Goal: Task Accomplishment & Management: Use online tool/utility

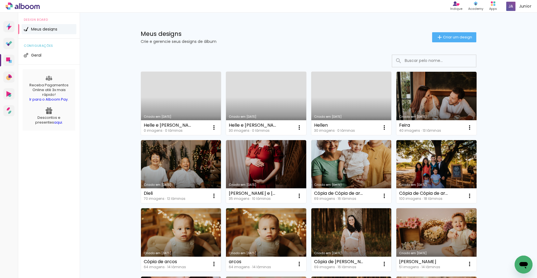
click at [261, 105] on link "Criado em [DATE]" at bounding box center [266, 103] width 80 height 63
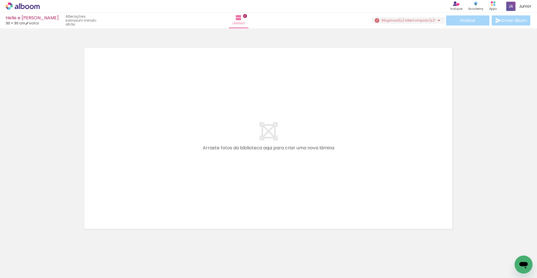
click at [47, 249] on iron-icon at bounding box center [44, 248] width 6 height 6
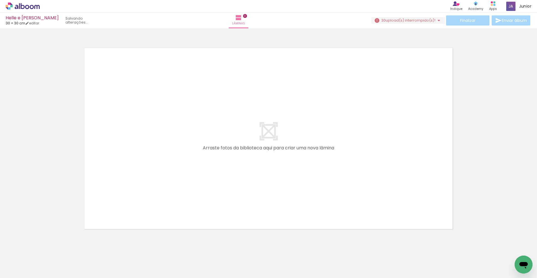
click at [46, 248] on iron-icon at bounding box center [44, 248] width 6 height 6
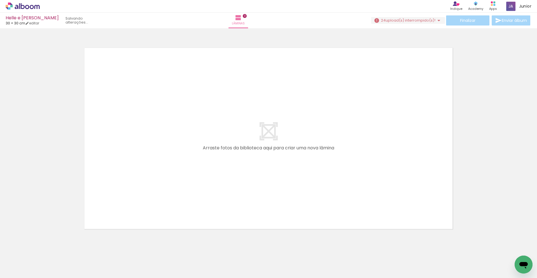
click at [46, 248] on iron-icon at bounding box center [44, 248] width 6 height 6
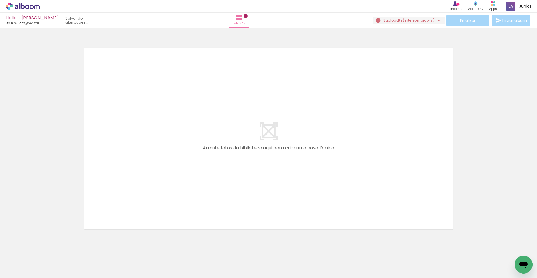
click at [46, 248] on iron-icon at bounding box center [44, 248] width 6 height 6
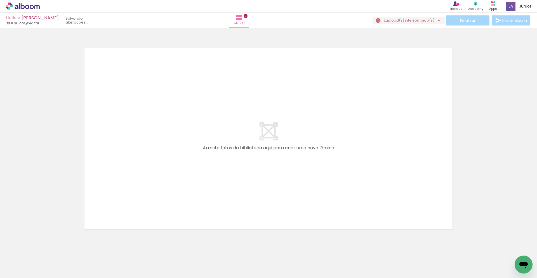
click at [46, 248] on iron-icon at bounding box center [44, 248] width 6 height 6
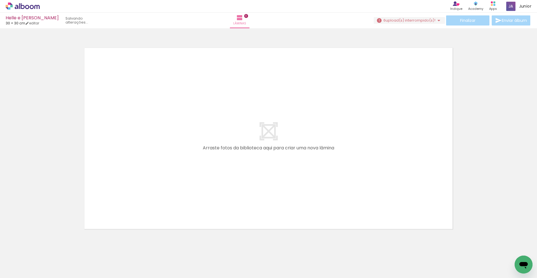
click at [46, 248] on iron-icon at bounding box center [44, 248] width 6 height 6
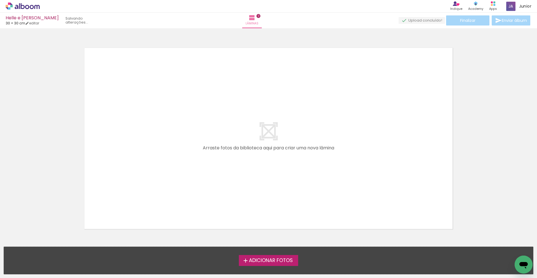
click at [46, 248] on div "Adicionar Fotos Solte suas fotos aqui..." at bounding box center [268, 260] width 529 height 27
click at [270, 260] on span "Adicionar Fotos" at bounding box center [271, 260] width 44 height 5
click at [0, 0] on input "file" at bounding box center [0, 0] width 0 height 0
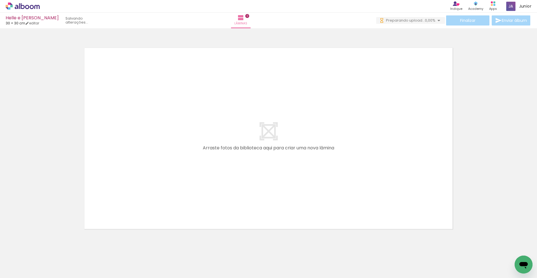
scroll to position [0, 283]
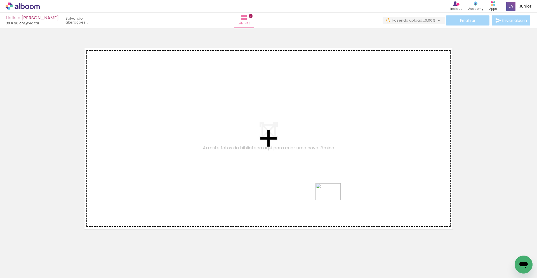
drag, startPoint x: 339, startPoint y: 263, endPoint x: 295, endPoint y: 190, distance: 85.1
click at [297, 187] on quentale-workspace at bounding box center [268, 139] width 537 height 278
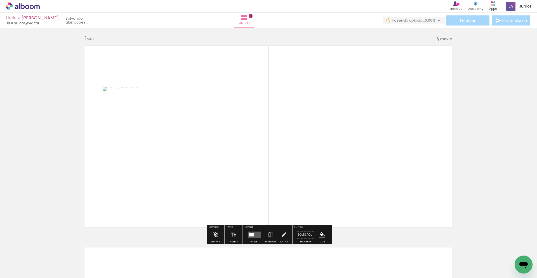
scroll to position [3, 0]
click at [253, 234] on quentale-layouter at bounding box center [254, 234] width 13 height 6
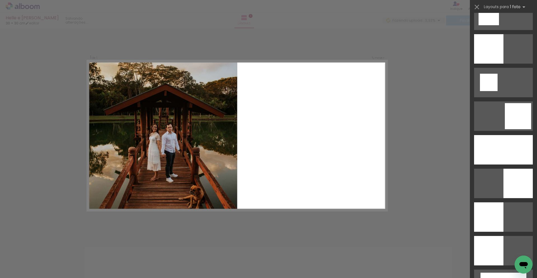
scroll to position [651, 0]
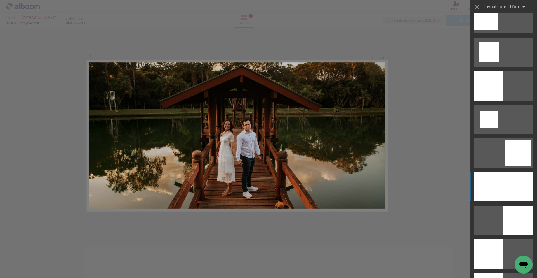
click at [512, 184] on div at bounding box center [503, 186] width 59 height 29
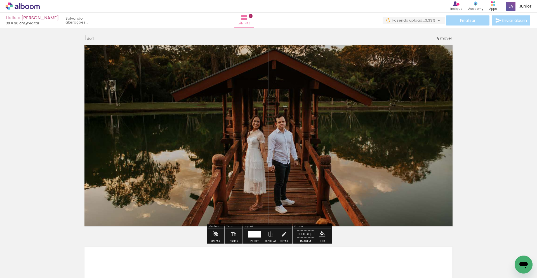
scroll to position [0, 283]
click at [335, 262] on div at bounding box center [337, 259] width 28 height 18
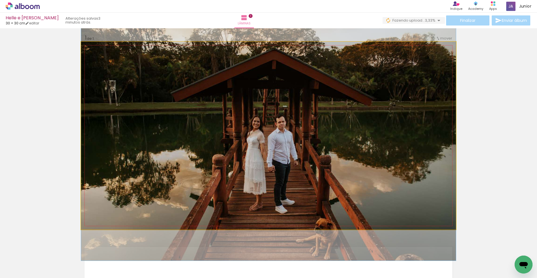
click at [327, 175] on quentale-photo at bounding box center [268, 135] width 375 height 187
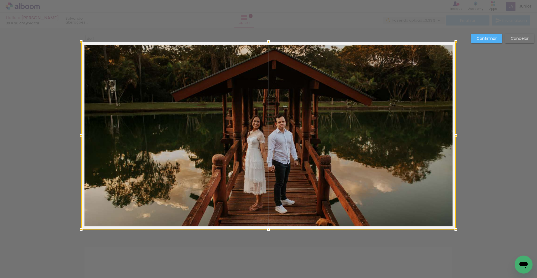
click at [327, 175] on div at bounding box center [268, 135] width 375 height 187
click at [0, 0] on slot "Confirmar" at bounding box center [0, 0] width 0 height 0
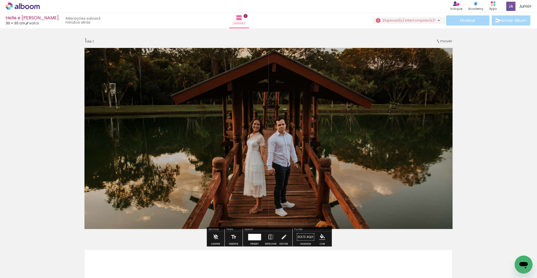
click at [260, 141] on quentale-photo at bounding box center [268, 137] width 375 height 187
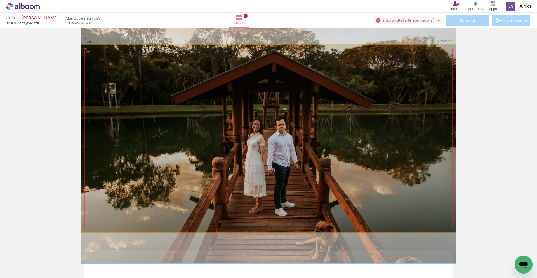
click at [260, 141] on quentale-photo at bounding box center [268, 137] width 375 height 187
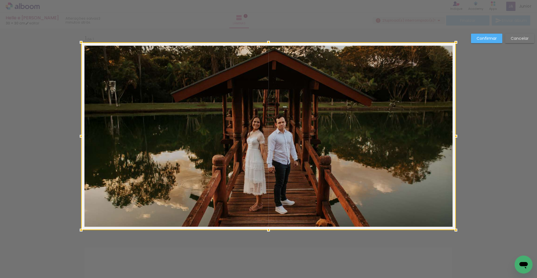
scroll to position [3, 0]
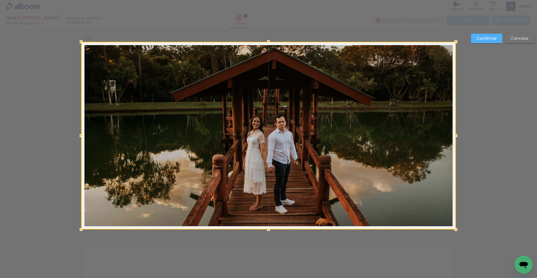
click at [0, 0] on slot "Confirmar" at bounding box center [0, 0] width 0 height 0
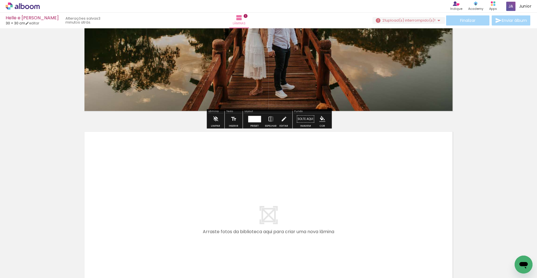
scroll to position [116, 0]
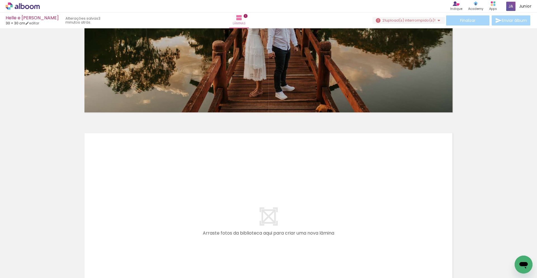
click at [266, 265] on div at bounding box center [261, 259] width 28 height 18
click at [352, 264] on div at bounding box center [355, 259] width 28 height 18
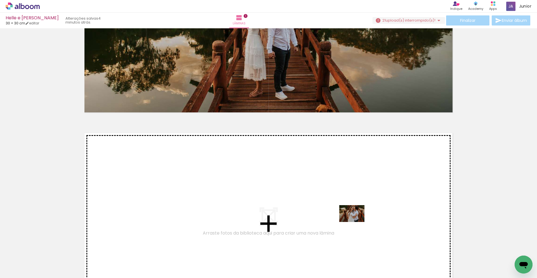
drag, startPoint x: 354, startPoint y: 265, endPoint x: 356, endPoint y: 222, distance: 43.7
click at [356, 222] on quentale-workspace at bounding box center [268, 139] width 537 height 278
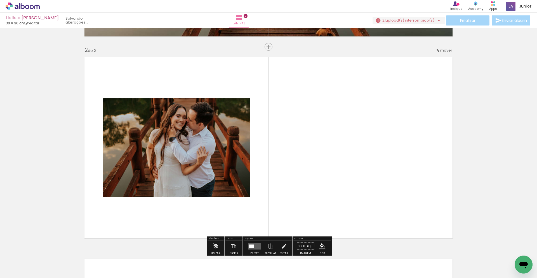
scroll to position [204, 0]
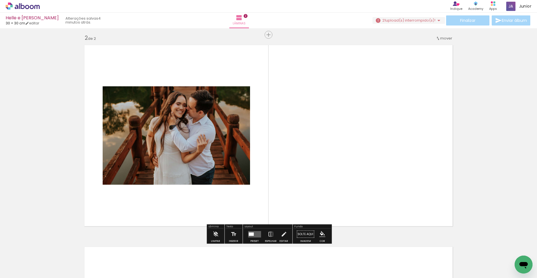
click at [195, 262] on div at bounding box center [198, 259] width 28 height 18
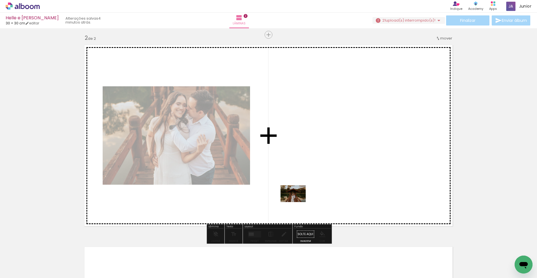
click at [308, 189] on quentale-workspace at bounding box center [268, 139] width 537 height 278
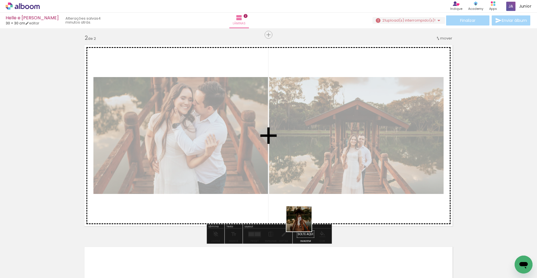
drag, startPoint x: 299, startPoint y: 264, endPoint x: 304, endPoint y: 217, distance: 46.7
click at [304, 217] on quentale-workspace at bounding box center [268, 139] width 537 height 278
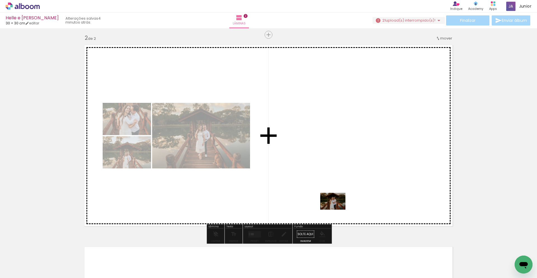
drag, startPoint x: 322, startPoint y: 255, endPoint x: 340, endPoint y: 203, distance: 55.4
click at [340, 203] on quentale-workspace at bounding box center [268, 139] width 537 height 278
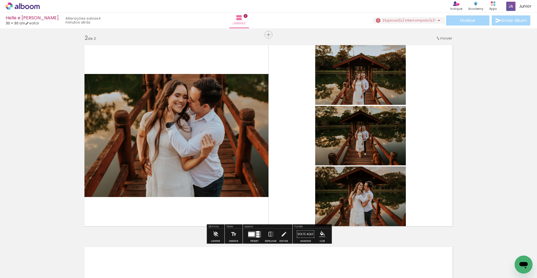
click at [249, 234] on div at bounding box center [251, 234] width 6 height 4
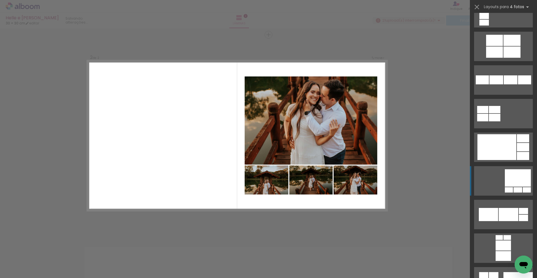
scroll to position [1229, 0]
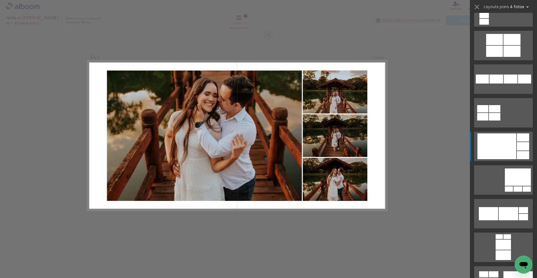
click at [505, 155] on div at bounding box center [497, 146] width 39 height 26
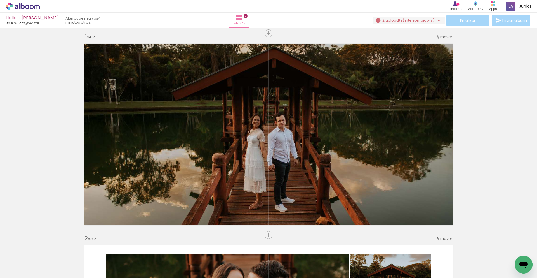
scroll to position [0, 0]
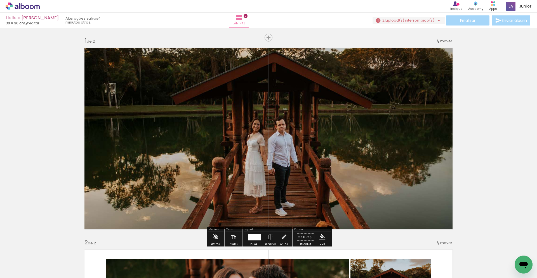
click at [302, 133] on quentale-photo at bounding box center [268, 137] width 375 height 187
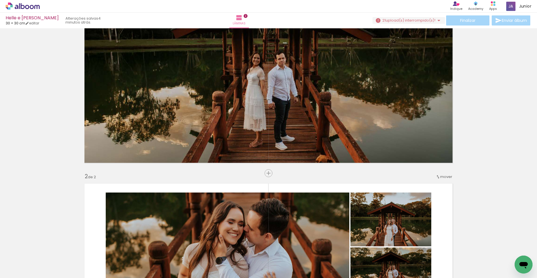
scroll to position [0, 402]
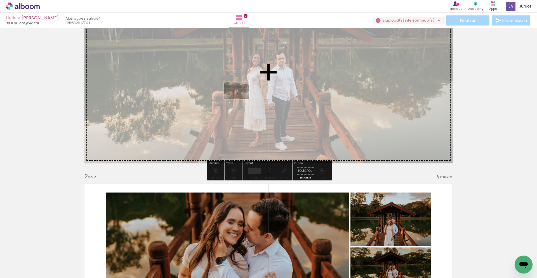
drag, startPoint x: 215, startPoint y: 263, endPoint x: 239, endPoint y: 99, distance: 165.7
click at [241, 99] on quentale-workspace at bounding box center [268, 139] width 537 height 278
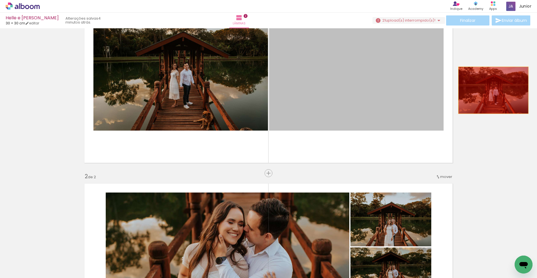
drag, startPoint x: 324, startPoint y: 88, endPoint x: 496, endPoint y: 90, distance: 172.4
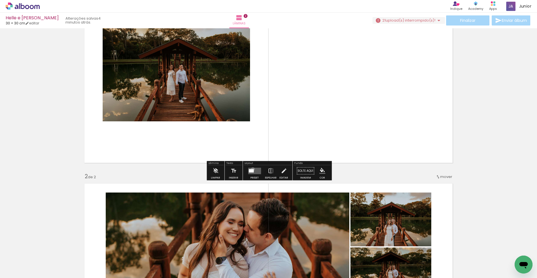
click at [252, 169] on div at bounding box center [251, 170] width 5 height 3
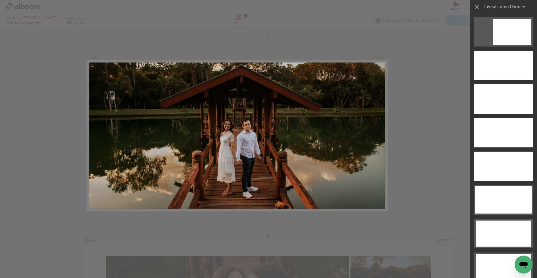
scroll to position [1629, 0]
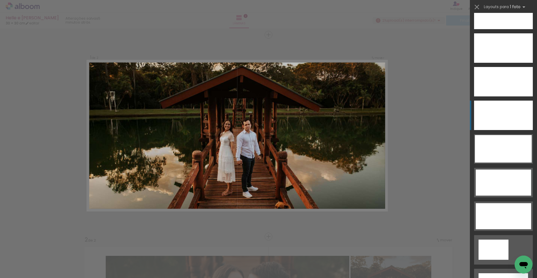
click at [496, 115] on div at bounding box center [503, 114] width 59 height 29
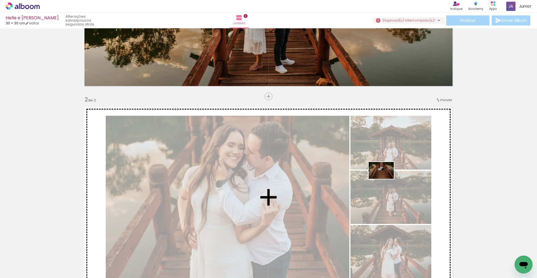
scroll to position [101, 0]
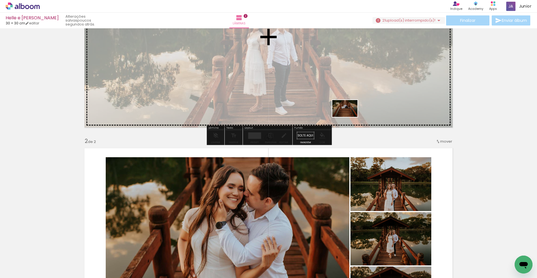
drag, startPoint x: 411, startPoint y: 260, endPoint x: 349, endPoint y: 116, distance: 156.8
click at [349, 116] on quentale-workspace at bounding box center [268, 139] width 537 height 278
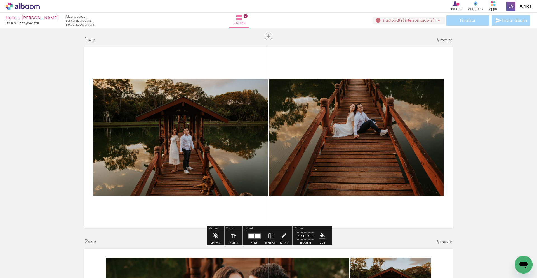
scroll to position [0, 0]
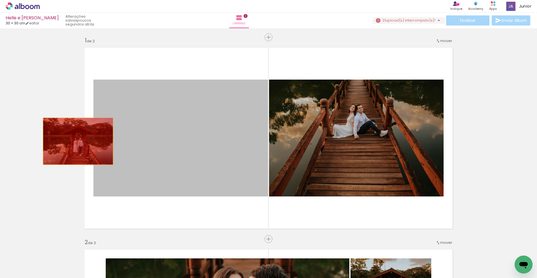
drag, startPoint x: 183, startPoint y: 152, endPoint x: 56, endPoint y: 139, distance: 127.7
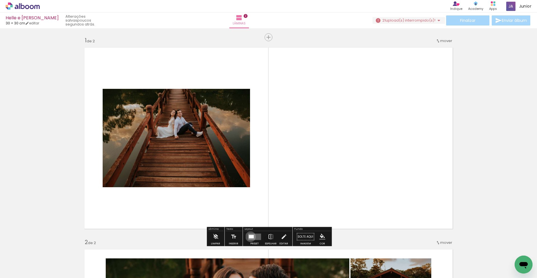
click at [249, 236] on div at bounding box center [251, 235] width 5 height 3
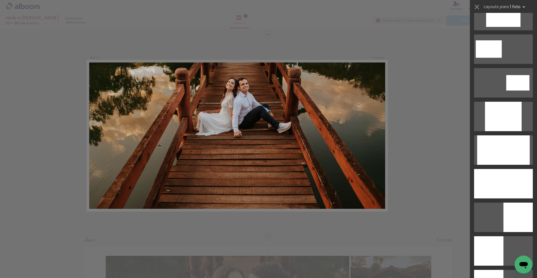
scroll to position [256, 0]
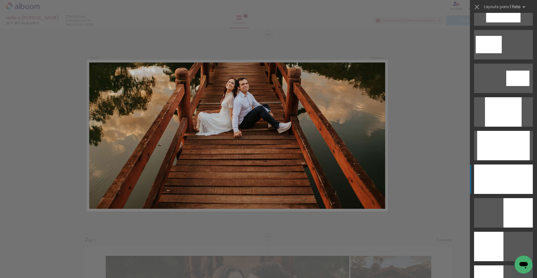
click at [508, 174] on div at bounding box center [503, 178] width 59 height 29
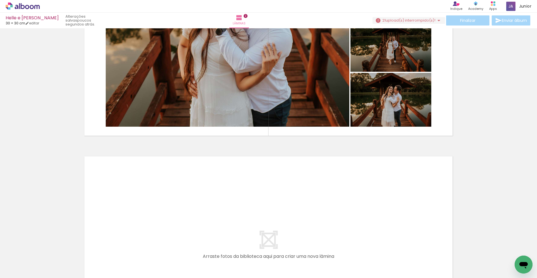
scroll to position [295, 0]
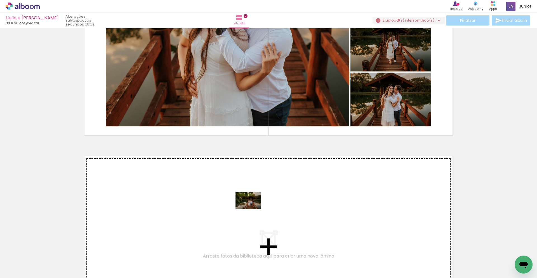
drag, startPoint x: 250, startPoint y: 263, endPoint x: 252, endPoint y: 209, distance: 54.6
click at [252, 209] on quentale-workspace at bounding box center [268, 139] width 537 height 278
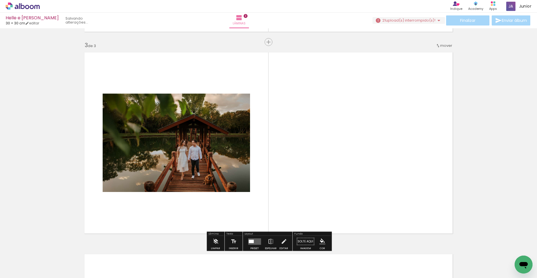
scroll to position [406, 0]
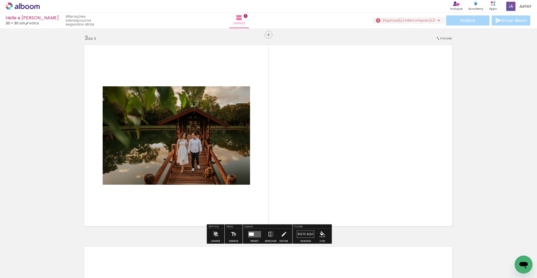
click at [256, 236] on quentale-layouter at bounding box center [254, 234] width 13 height 6
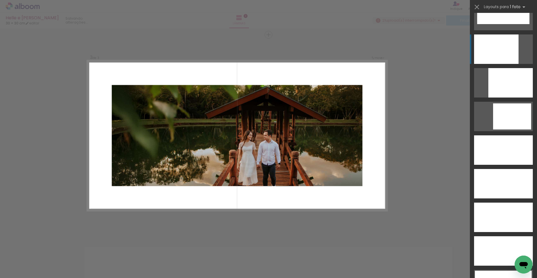
scroll to position [1716, 0]
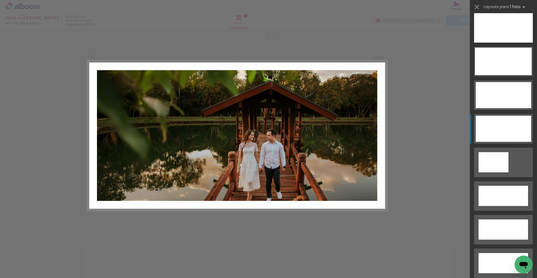
click at [510, 127] on div at bounding box center [503, 129] width 55 height 26
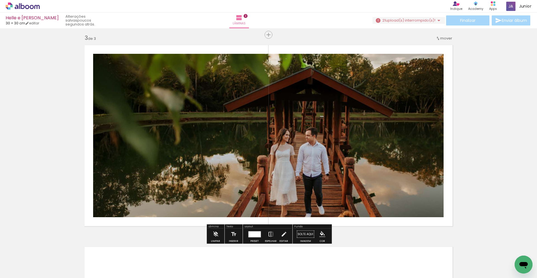
click at [346, 167] on quentale-photo at bounding box center [268, 135] width 351 height 163
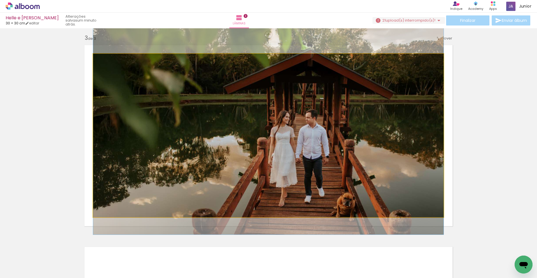
drag, startPoint x: 305, startPoint y: 193, endPoint x: 305, endPoint y: 177, distance: 16.5
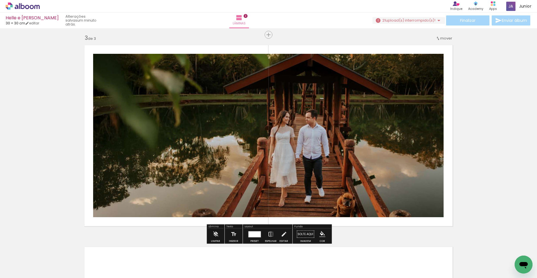
click at [491, 189] on div "Inserir lâmina 1 de 3 Inserir lâmina 2 de 3 Inserir lâmina 3 de 3" at bounding box center [268, 27] width 537 height 806
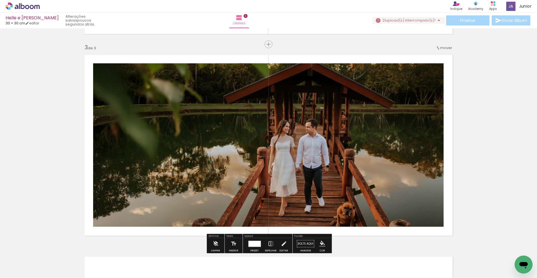
scroll to position [394, 0]
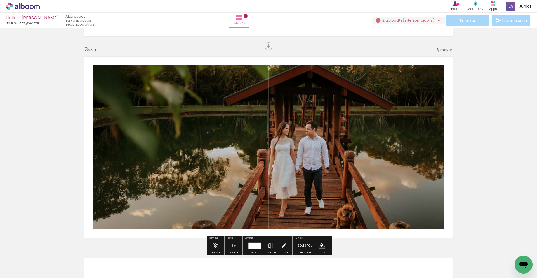
click at [444, 48] on span "mover" at bounding box center [446, 49] width 12 height 5
click at [444, 48] on paper-item "antes da 1" at bounding box center [432, 48] width 43 height 9
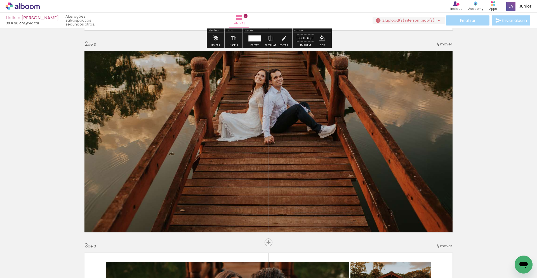
scroll to position [200, 0]
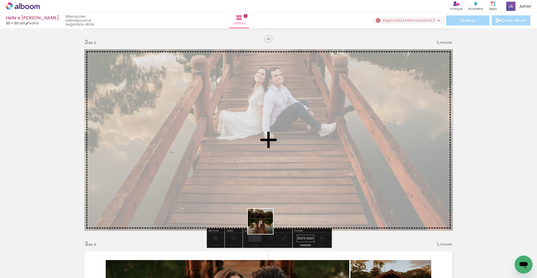
drag, startPoint x: 226, startPoint y: 262, endPoint x: 293, endPoint y: 206, distance: 87.6
click at [293, 206] on quentale-workspace at bounding box center [268, 139] width 537 height 278
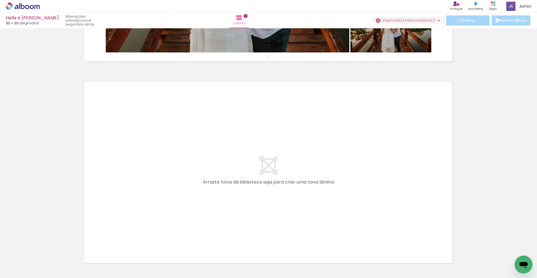
scroll to position [0, 0]
click at [51, 262] on div at bounding box center [56, 259] width 28 height 18
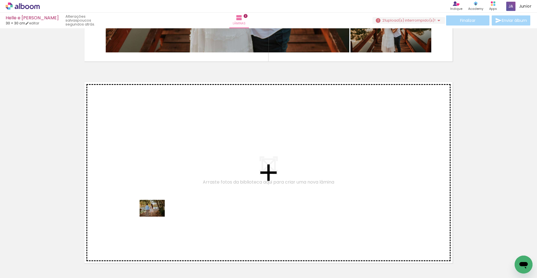
click at [157, 216] on quentale-workspace at bounding box center [268, 139] width 537 height 278
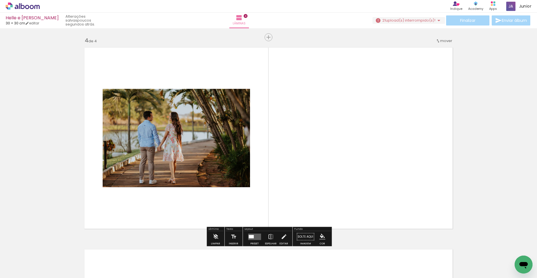
scroll to position [607, 0]
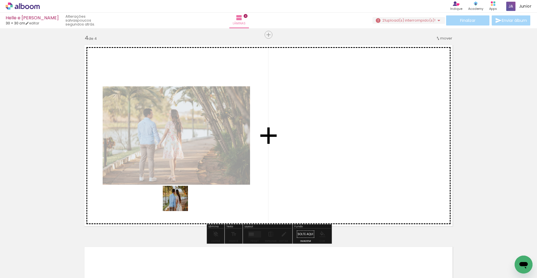
drag, startPoint x: 96, startPoint y: 258, endPoint x: 202, endPoint y: 193, distance: 124.7
click at [202, 191] on quentale-workspace at bounding box center [268, 139] width 537 height 278
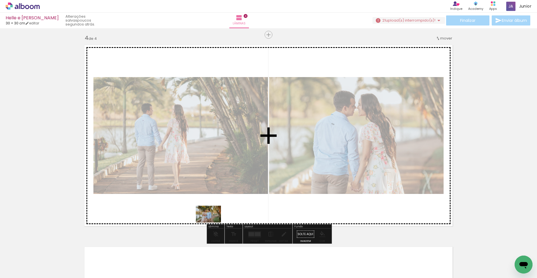
drag, startPoint x: 118, startPoint y: 263, endPoint x: 213, endPoint y: 222, distance: 103.2
click at [213, 222] on quentale-workspace at bounding box center [268, 139] width 537 height 278
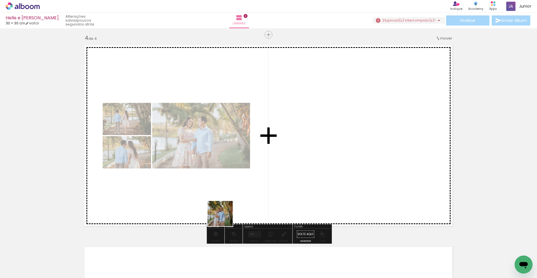
drag, startPoint x: 151, startPoint y: 263, endPoint x: 245, endPoint y: 207, distance: 109.7
click at [245, 207] on quentale-workspace at bounding box center [268, 139] width 537 height 278
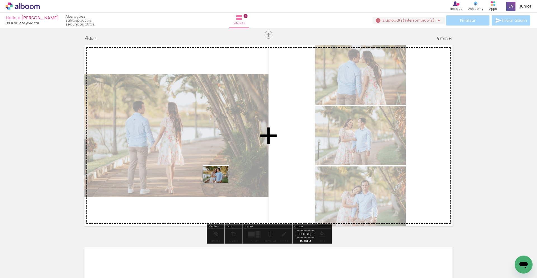
drag, startPoint x: 189, startPoint y: 255, endPoint x: 220, endPoint y: 182, distance: 78.6
click at [220, 182] on quentale-workspace at bounding box center [268, 139] width 537 height 278
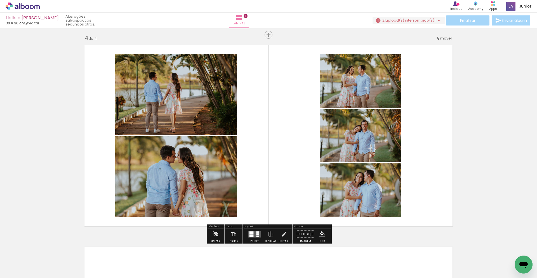
click at [257, 234] on quentale-layouter at bounding box center [254, 234] width 13 height 6
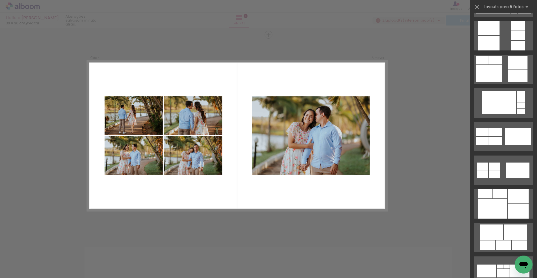
scroll to position [468, 0]
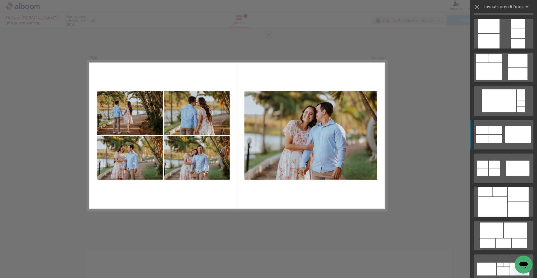
click at [507, 132] on div at bounding box center [518, 134] width 26 height 17
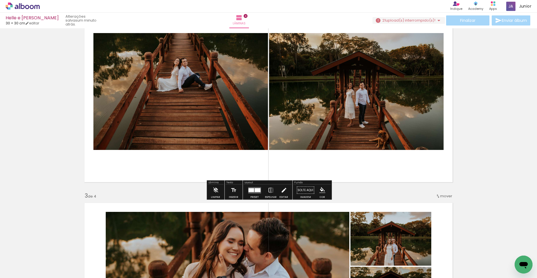
scroll to position [249, 0]
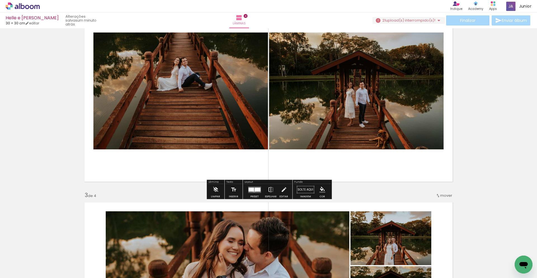
click at [253, 190] on quentale-layouter at bounding box center [254, 189] width 13 height 6
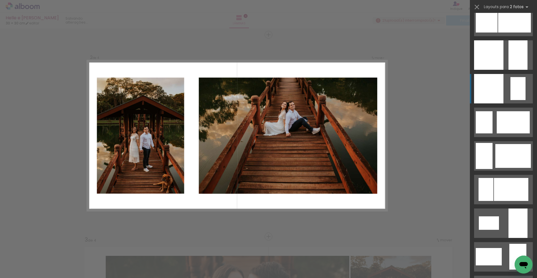
scroll to position [718, 0]
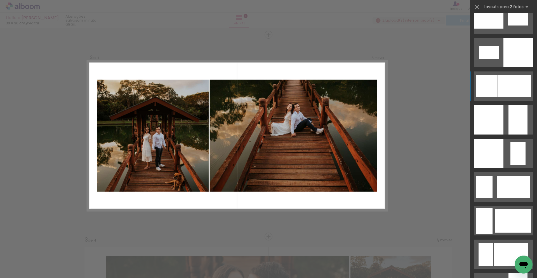
click at [491, 95] on div at bounding box center [487, 86] width 22 height 22
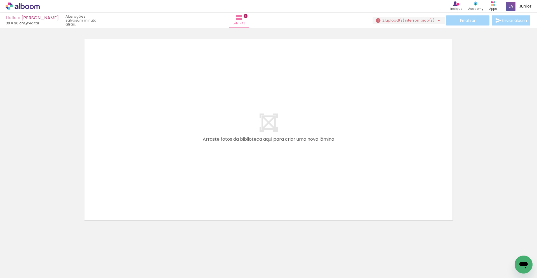
scroll to position [815, 0]
click at [220, 262] on div at bounding box center [213, 259] width 28 height 18
drag, startPoint x: 217, startPoint y: 262, endPoint x: 247, endPoint y: 213, distance: 58.1
click at [246, 213] on quentale-workspace at bounding box center [268, 139] width 537 height 278
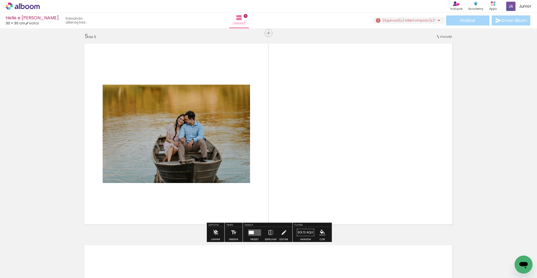
scroll to position [809, 0]
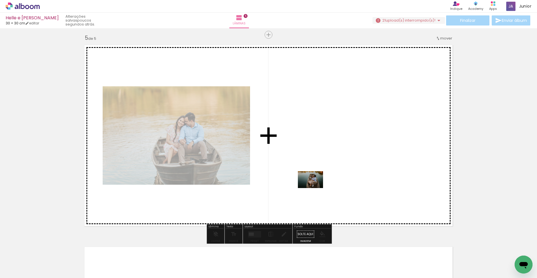
click at [315, 188] on quentale-workspace at bounding box center [268, 139] width 537 height 278
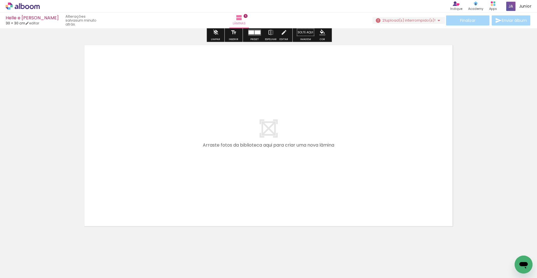
scroll to position [1012, 0]
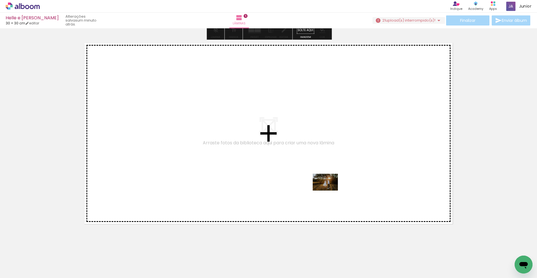
drag, startPoint x: 340, startPoint y: 261, endPoint x: 329, endPoint y: 188, distance: 73.1
click at [329, 188] on quentale-workspace at bounding box center [268, 139] width 537 height 278
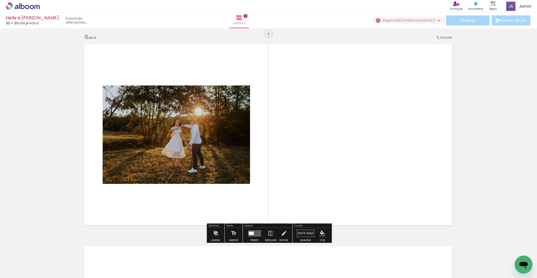
scroll to position [1010, 0]
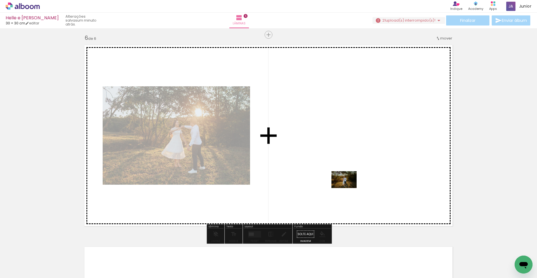
drag, startPoint x: 309, startPoint y: 264, endPoint x: 311, endPoint y: 234, distance: 29.2
click at [348, 187] on quentale-workspace at bounding box center [268, 139] width 537 height 278
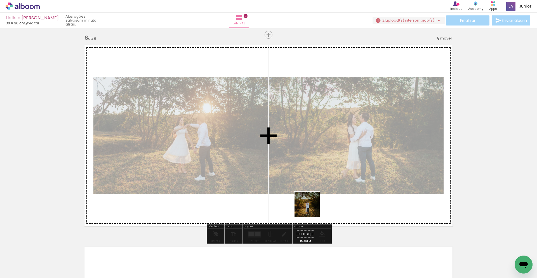
drag, startPoint x: 276, startPoint y: 264, endPoint x: 313, endPoint y: 206, distance: 68.4
click at [313, 206] on quentale-workspace at bounding box center [268, 139] width 537 height 278
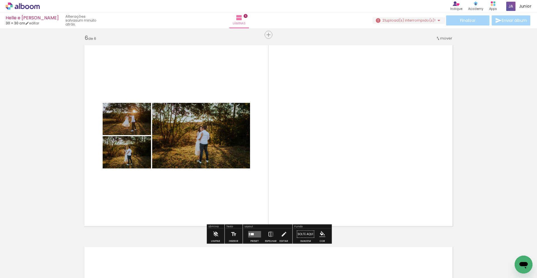
click at [254, 232] on quentale-layouter at bounding box center [254, 234] width 13 height 6
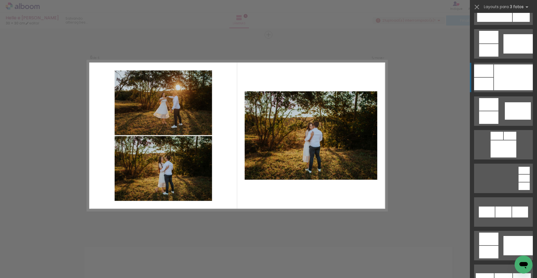
scroll to position [330, 0]
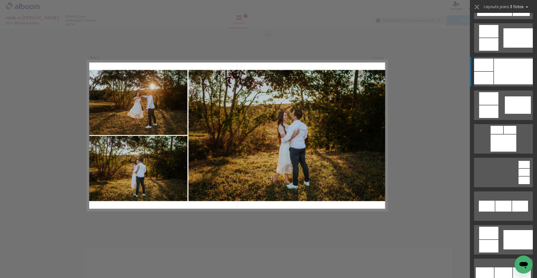
click at [510, 77] on div at bounding box center [513, 71] width 39 height 26
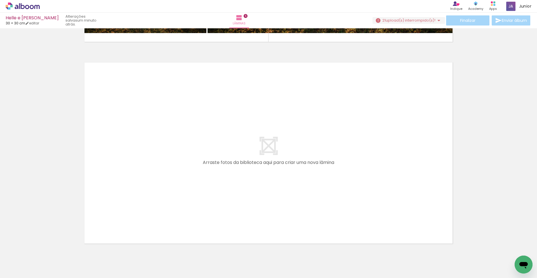
scroll to position [1196, 0]
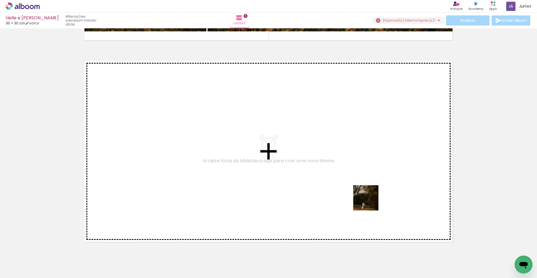
click at [369, 196] on quentale-workspace at bounding box center [268, 139] width 537 height 278
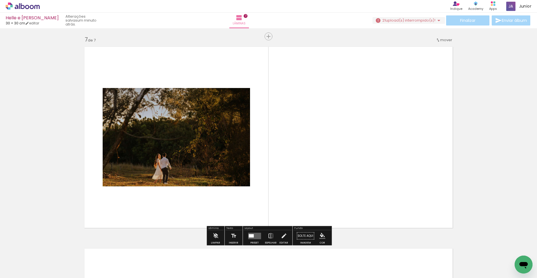
scroll to position [1212, 0]
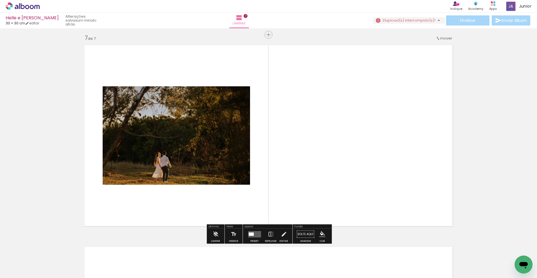
drag, startPoint x: 252, startPoint y: 234, endPoint x: 259, endPoint y: 232, distance: 7.6
click at [252, 234] on div at bounding box center [251, 233] width 5 height 3
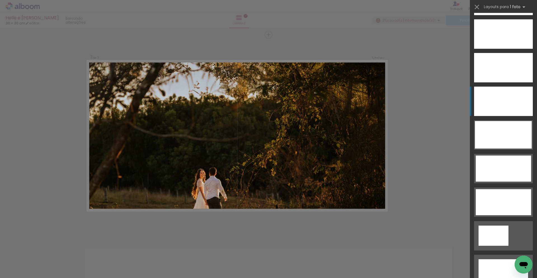
scroll to position [1716, 0]
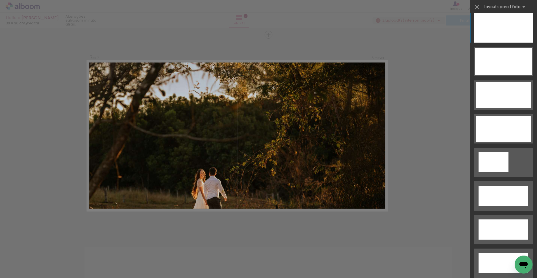
click at [502, 30] on div at bounding box center [503, 27] width 59 height 29
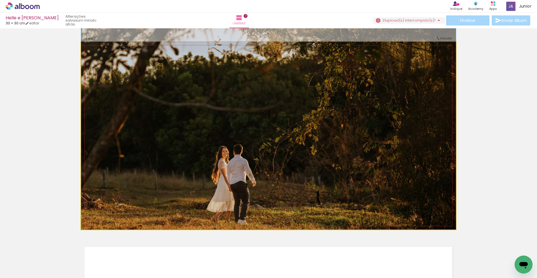
drag, startPoint x: 285, startPoint y: 186, endPoint x: 290, endPoint y: 151, distance: 35.9
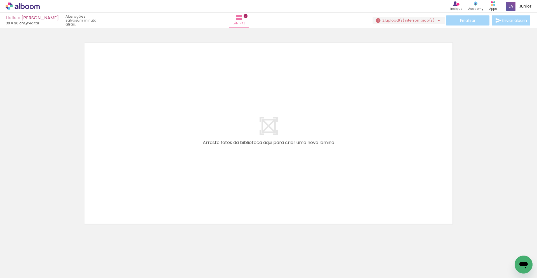
scroll to position [0, 207]
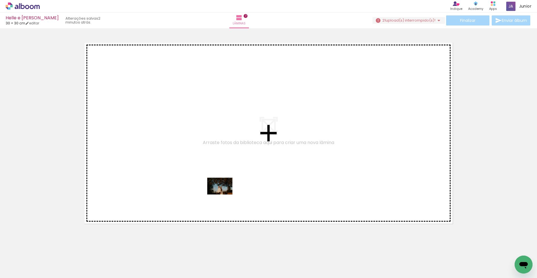
drag, startPoint x: 198, startPoint y: 264, endPoint x: 225, endPoint y: 191, distance: 77.4
click at [225, 191] on quentale-workspace at bounding box center [268, 139] width 537 height 278
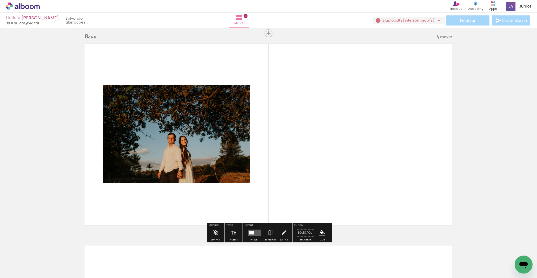
scroll to position [1413, 0]
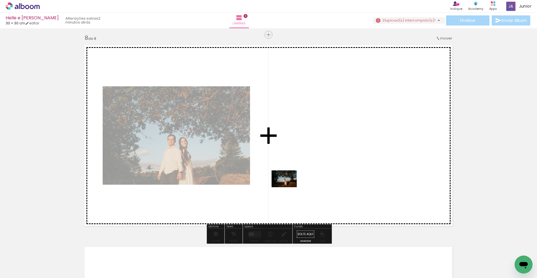
drag, startPoint x: 229, startPoint y: 266, endPoint x: 292, endPoint y: 183, distance: 104.5
click at [292, 183] on quentale-workspace at bounding box center [268, 139] width 537 height 278
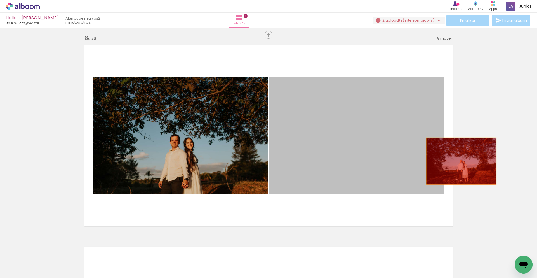
drag, startPoint x: 353, startPoint y: 165, endPoint x: 495, endPoint y: 161, distance: 142.5
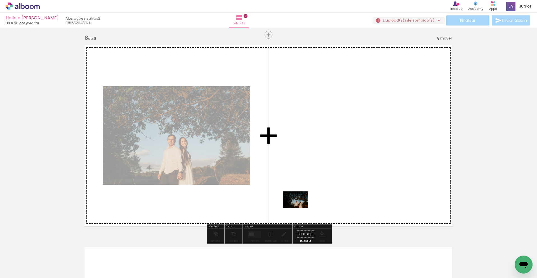
drag, startPoint x: 292, startPoint y: 258, endPoint x: 301, endPoint y: 209, distance: 50.0
click at [300, 208] on quentale-workspace at bounding box center [268, 139] width 537 height 278
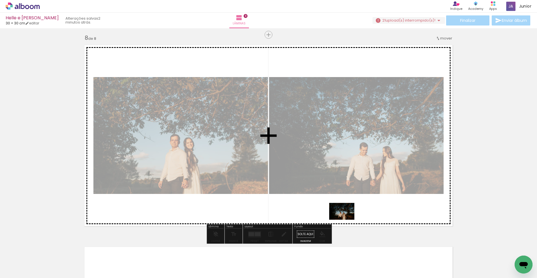
drag, startPoint x: 325, startPoint y: 265, endPoint x: 347, endPoint y: 219, distance: 51.4
click at [346, 219] on quentale-workspace at bounding box center [268, 139] width 537 height 278
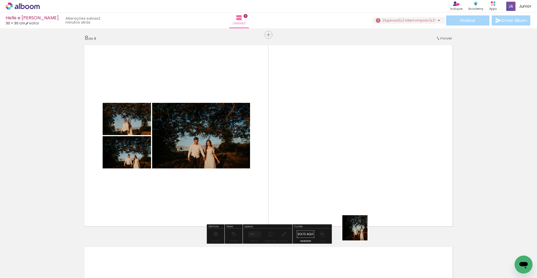
drag, startPoint x: 352, startPoint y: 261, endPoint x: 363, endPoint y: 208, distance: 54.1
click at [363, 208] on quentale-workspace at bounding box center [268, 139] width 537 height 278
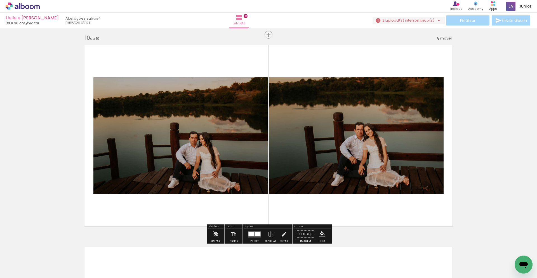
scroll to position [0, 451]
click at [255, 234] on div at bounding box center [258, 234] width 6 height 4
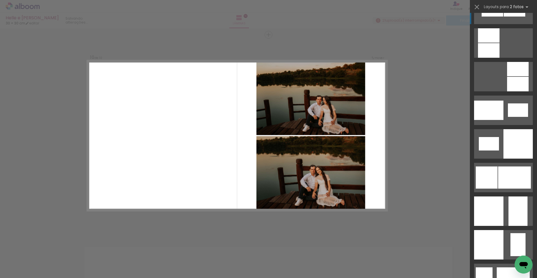
scroll to position [628, 0]
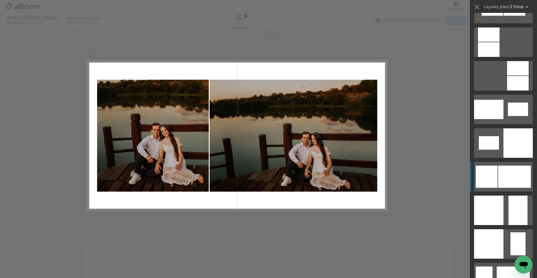
click at [513, 173] on div at bounding box center [514, 176] width 33 height 22
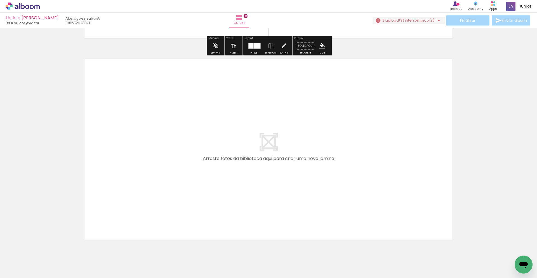
scroll to position [2005, 0]
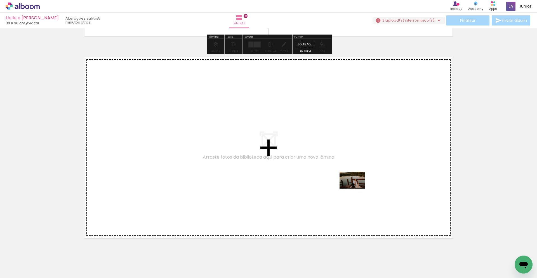
drag, startPoint x: 485, startPoint y: 260, endPoint x: 331, endPoint y: 184, distance: 171.3
click at [331, 184] on quentale-workspace at bounding box center [268, 139] width 537 height 278
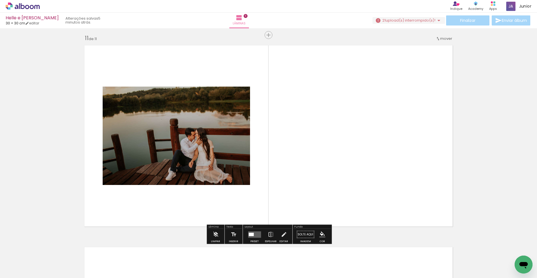
scroll to position [2018, 0]
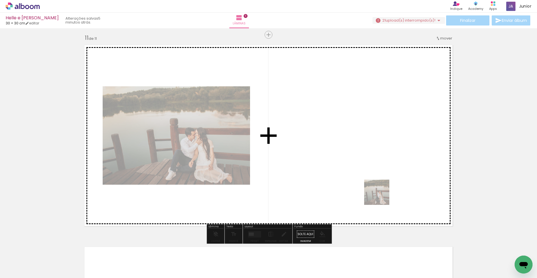
drag, startPoint x: 490, startPoint y: 266, endPoint x: 340, endPoint y: 179, distance: 172.5
click at [340, 179] on quentale-workspace at bounding box center [268, 139] width 537 height 278
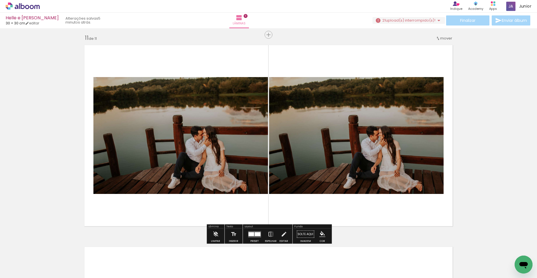
click at [258, 234] on div at bounding box center [258, 234] width 6 height 4
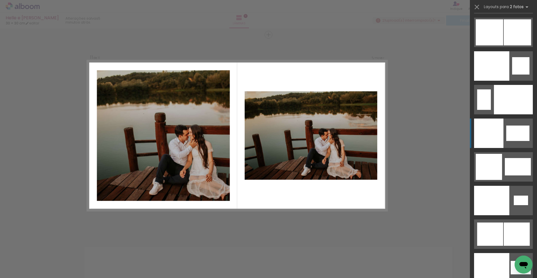
scroll to position [2881, 0]
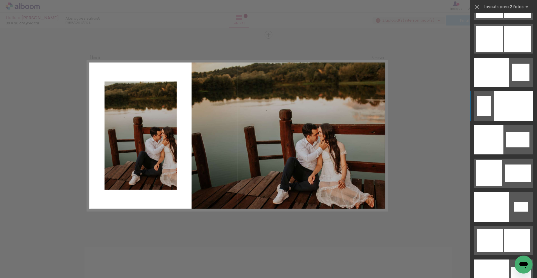
click at [509, 109] on div at bounding box center [513, 105] width 39 height 29
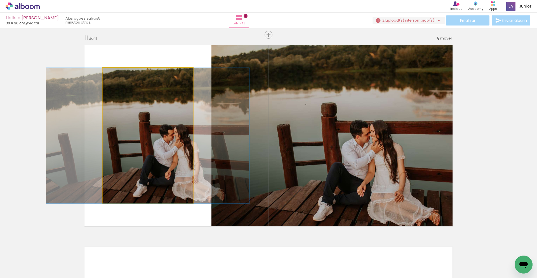
click at [129, 140] on quentale-photo at bounding box center [148, 135] width 90 height 135
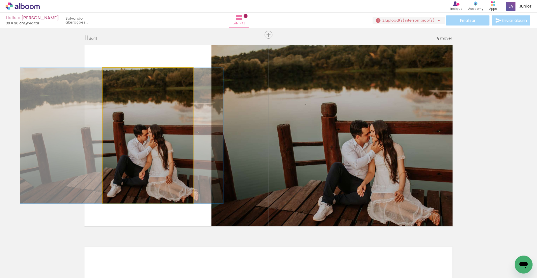
drag, startPoint x: 159, startPoint y: 141, endPoint x: 133, endPoint y: 143, distance: 26.1
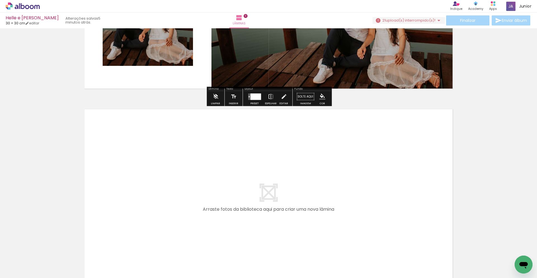
scroll to position [2159, 0]
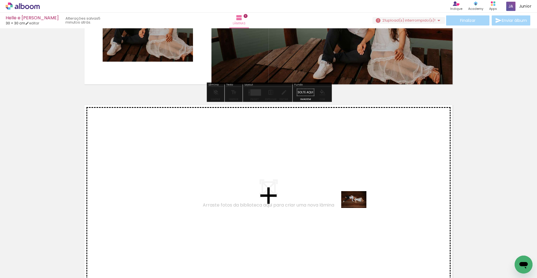
drag, startPoint x: 388, startPoint y: 259, endPoint x: 358, endPoint y: 207, distance: 59.7
click at [358, 207] on quentale-workspace at bounding box center [268, 139] width 537 height 278
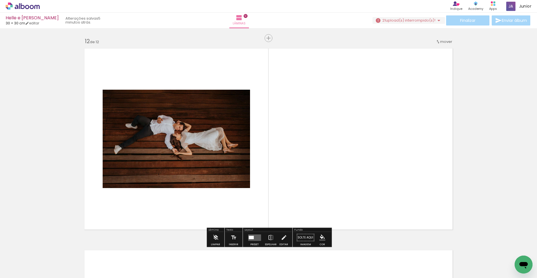
scroll to position [2219, 0]
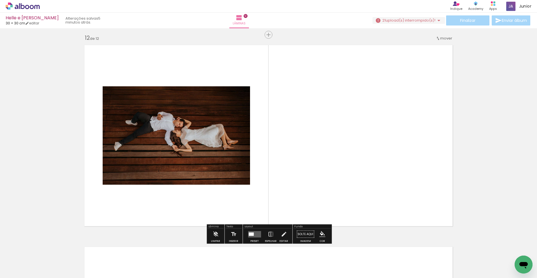
click at [252, 234] on div at bounding box center [251, 233] width 5 height 3
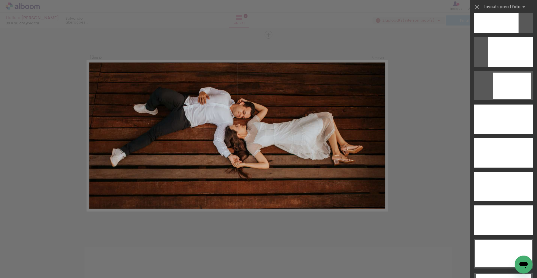
scroll to position [1521, 0]
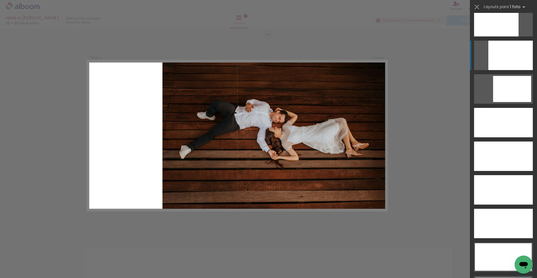
click at [510, 55] on div at bounding box center [511, 55] width 44 height 29
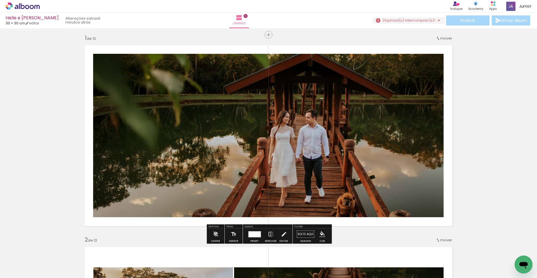
scroll to position [0, 0]
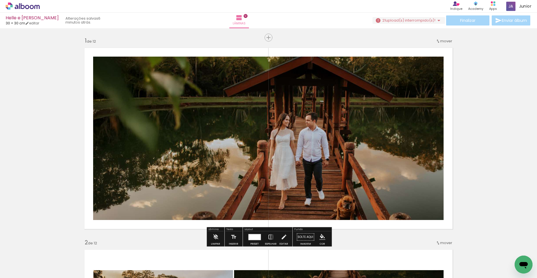
click at [466, 19] on div "Finalizar Enviar álbum" at bounding box center [452, 20] width 159 height 10
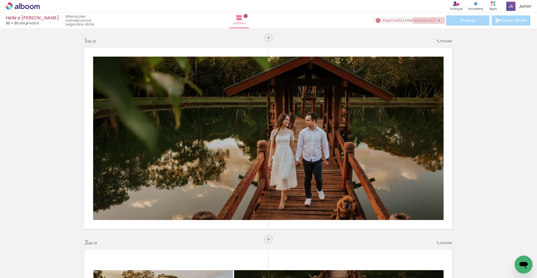
click at [438, 19] on iron-icon at bounding box center [439, 20] width 7 height 7
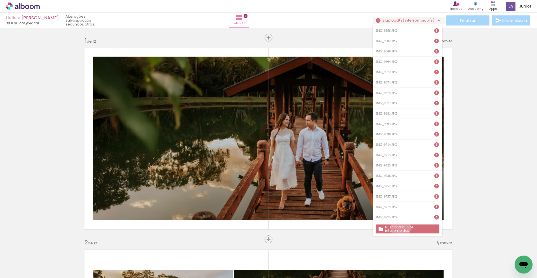
click at [0, 0] on slot "Buscar arquivos interrompidos" at bounding box center [0, 0] width 0 height 0
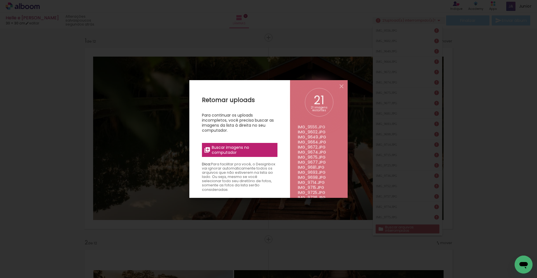
click at [224, 149] on span "Buscar imagens no computador" at bounding box center [243, 150] width 62 height 10
click at [0, 0] on input "file" at bounding box center [0, 0] width 0 height 0
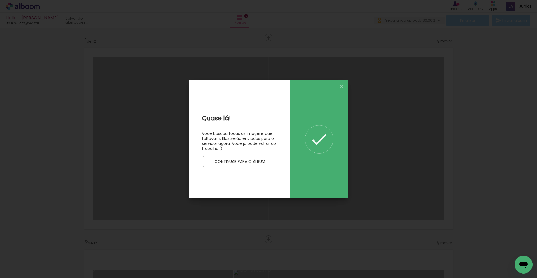
click at [0, 0] on slot "Continuar para o álbum" at bounding box center [0, 0] width 0 height 0
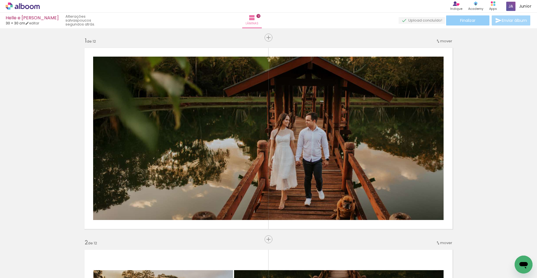
click at [468, 20] on span "Finalizar" at bounding box center [467, 20] width 15 height 4
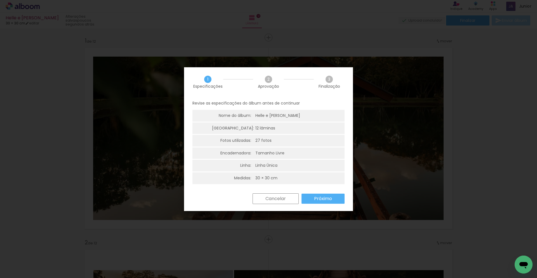
click at [0, 0] on slot "Próximo" at bounding box center [0, 0] width 0 height 0
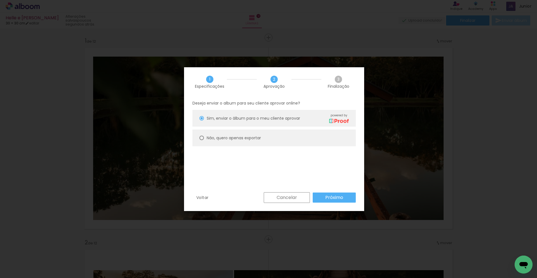
click at [0, 0] on slot "Não, quero apenas exportar" at bounding box center [0, 0] width 0 height 0
type paper-radio-button "on"
click at [0, 0] on slot "Próximo" at bounding box center [0, 0] width 0 height 0
type input "Alta, 300 DPI"
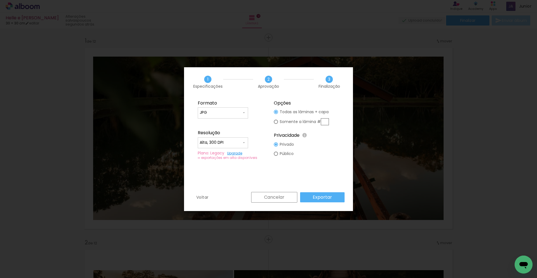
click at [0, 0] on slot "Exportar" at bounding box center [0, 0] width 0 height 0
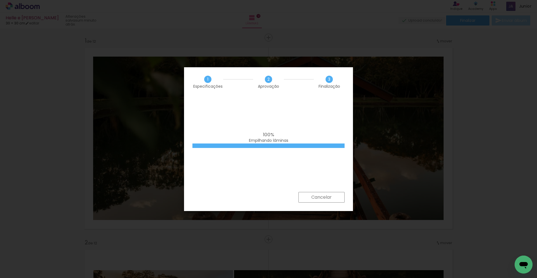
scroll to position [0, 451]
